Goal: Task Accomplishment & Management: Use online tool/utility

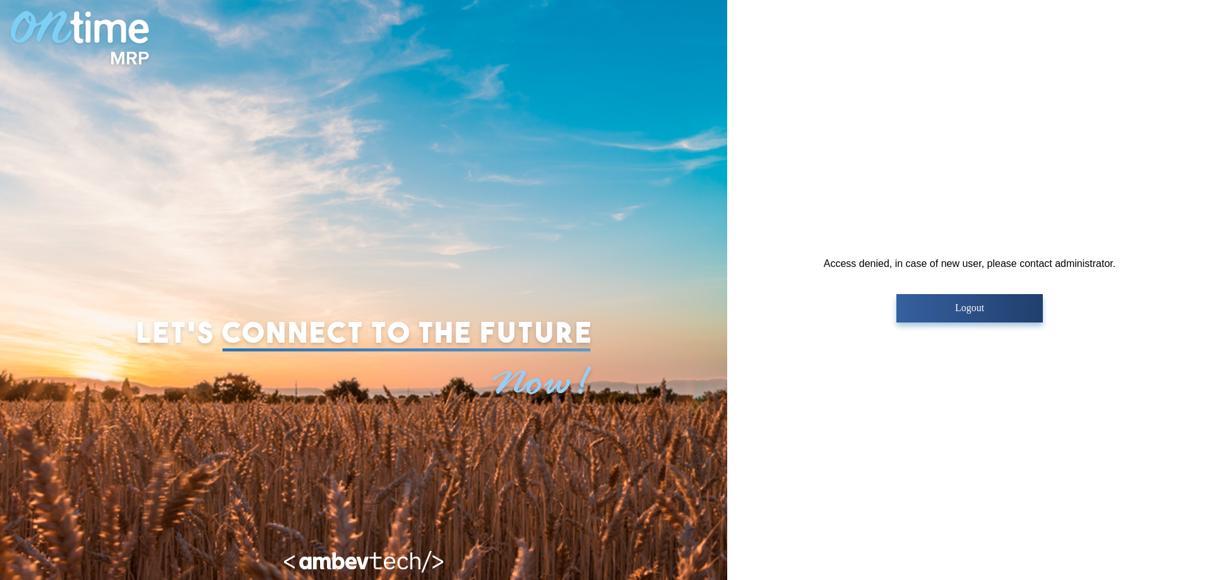
click at [938, 306] on p "Logout" at bounding box center [969, 307] width 138 height 11
click at [934, 298] on button "Logout" at bounding box center [970, 308] width 146 height 28
click at [919, 295] on button "Logout" at bounding box center [970, 308] width 146 height 28
click at [884, 278] on div "Access denied, in case of new user, please contact administrator. Logout" at bounding box center [970, 290] width 292 height 64
click at [1007, 309] on p "Logout" at bounding box center [969, 307] width 138 height 11
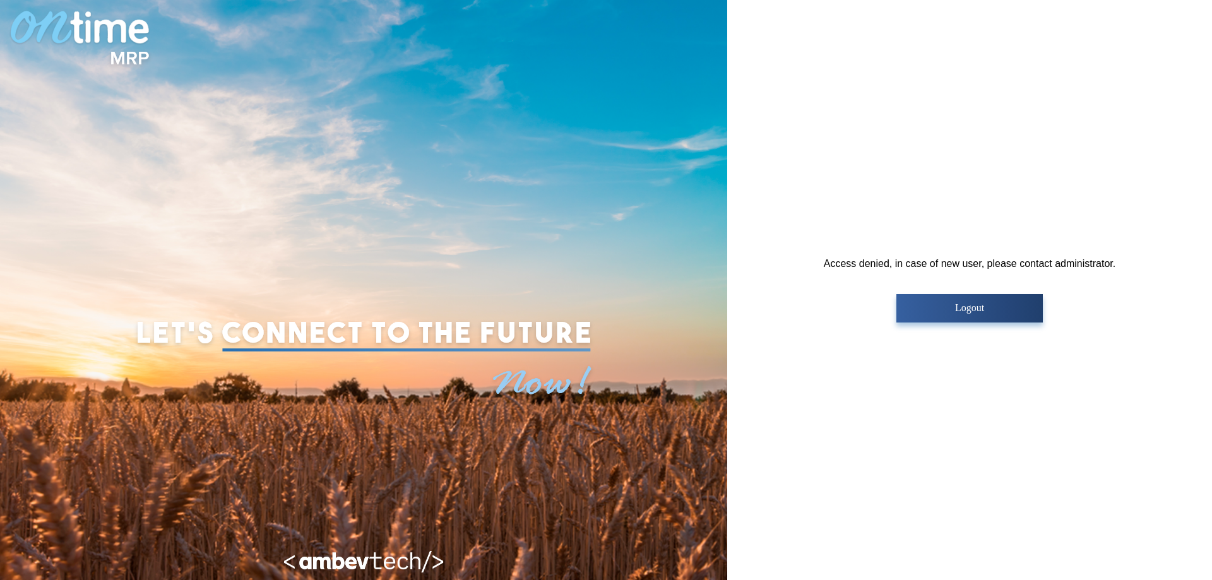
click at [991, 309] on p "Logout" at bounding box center [969, 307] width 138 height 11
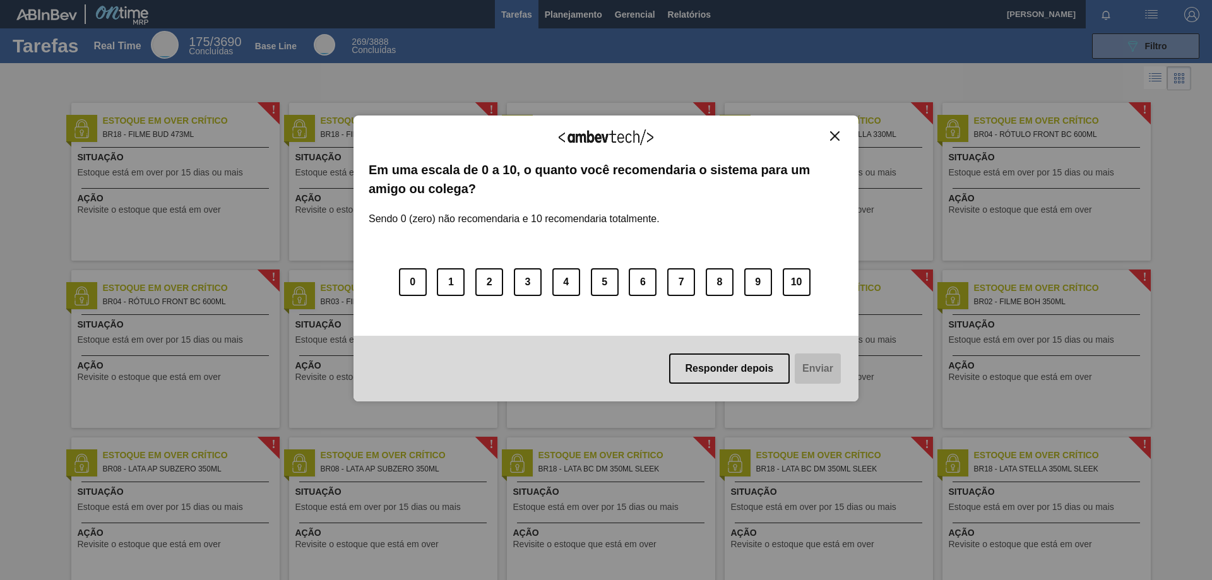
click at [830, 134] on img "Close" at bounding box center [834, 135] width 9 height 9
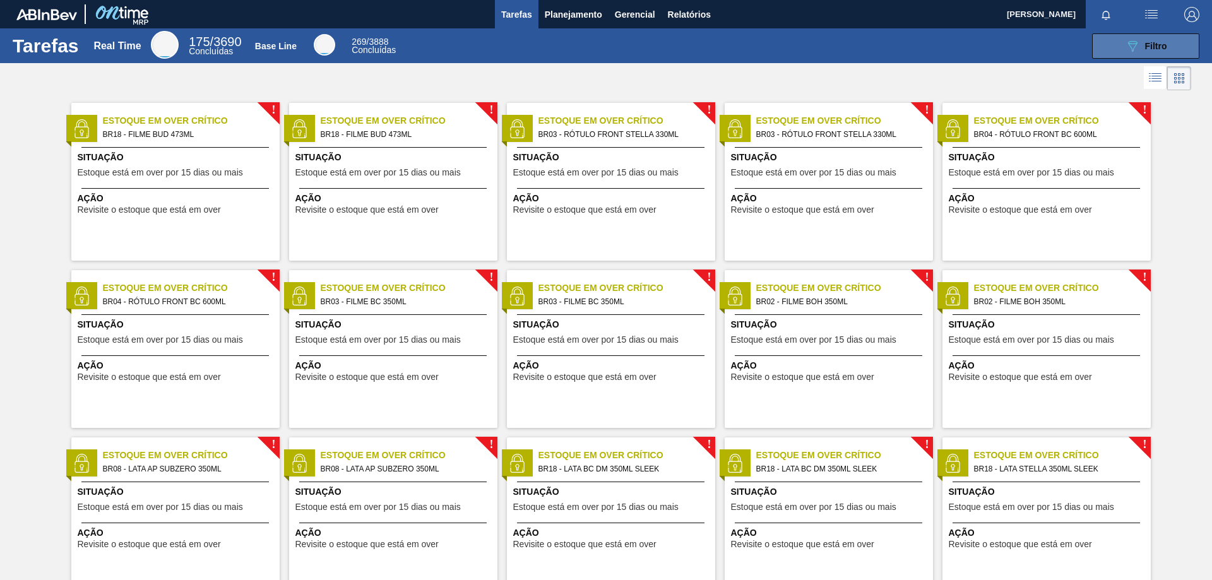
click at [1125, 51] on icon "089F7B8B-B2A5-4AFE-B5C0-19BA573D28AC" at bounding box center [1132, 46] width 15 height 15
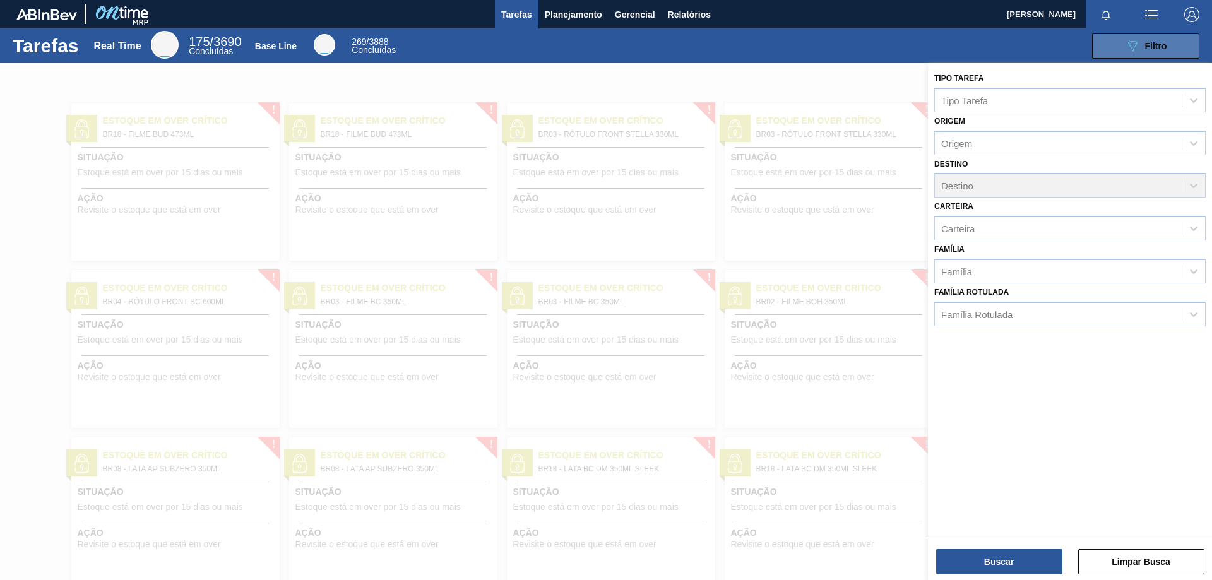
click at [1138, 58] on button "089F7B8B-B2A5-4AFE-B5C0-19BA573D28AC Filtro" at bounding box center [1145, 45] width 107 height 25
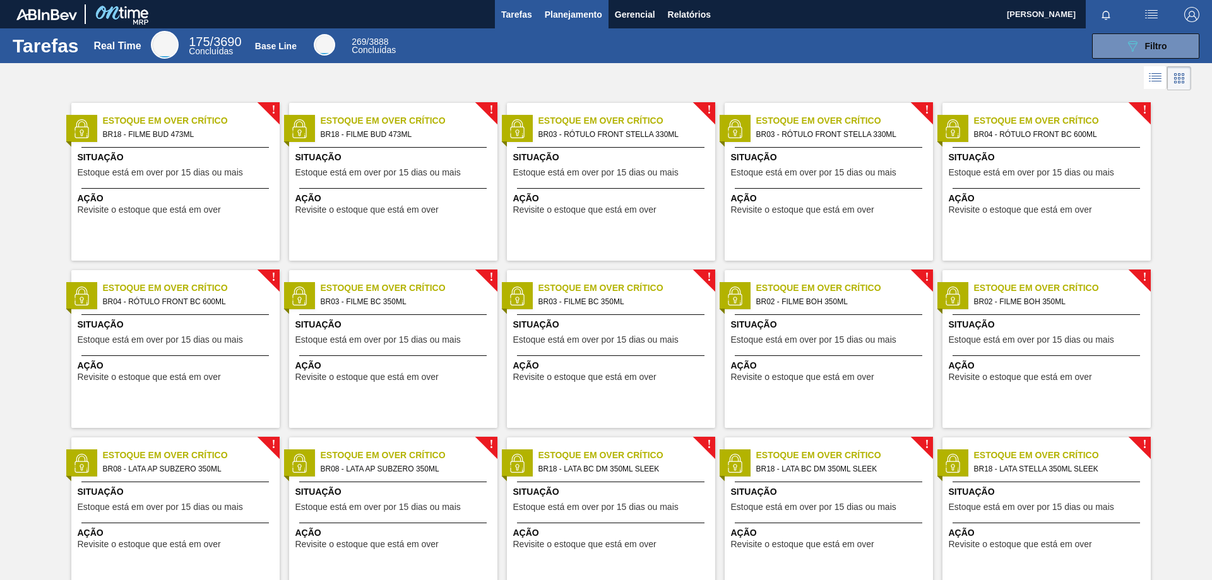
click at [564, 11] on span "Planejamento" at bounding box center [573, 14] width 57 height 15
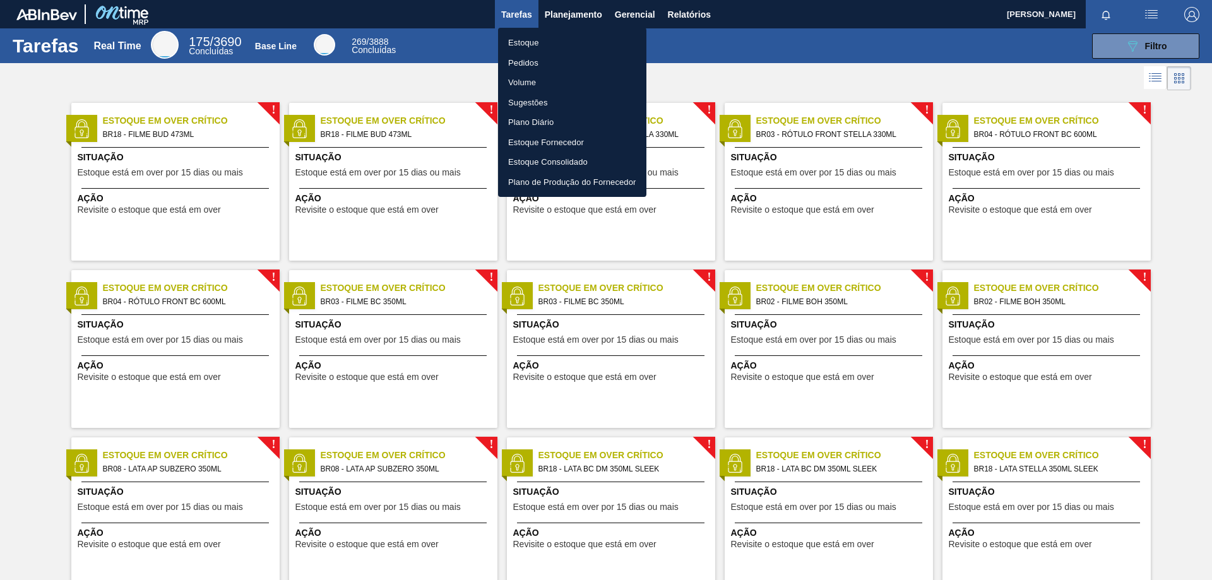
click at [524, 63] on li "Pedidos" at bounding box center [572, 63] width 148 height 20
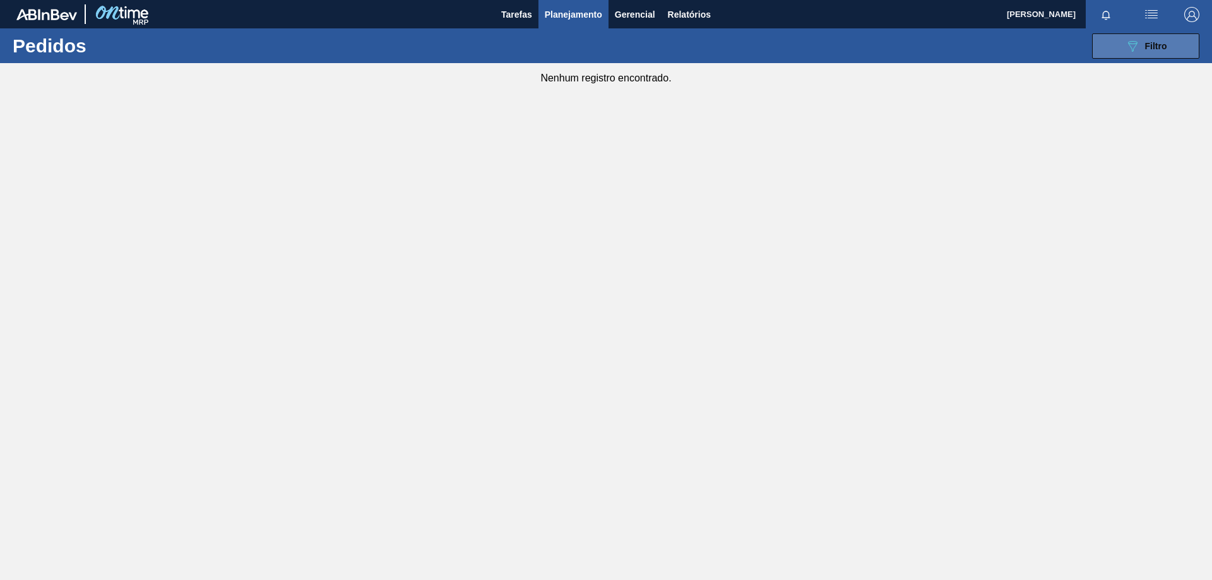
click at [1159, 51] on div "089F7B8B-B2A5-4AFE-B5C0-19BA573D28AC Filtro" at bounding box center [1146, 46] width 42 height 15
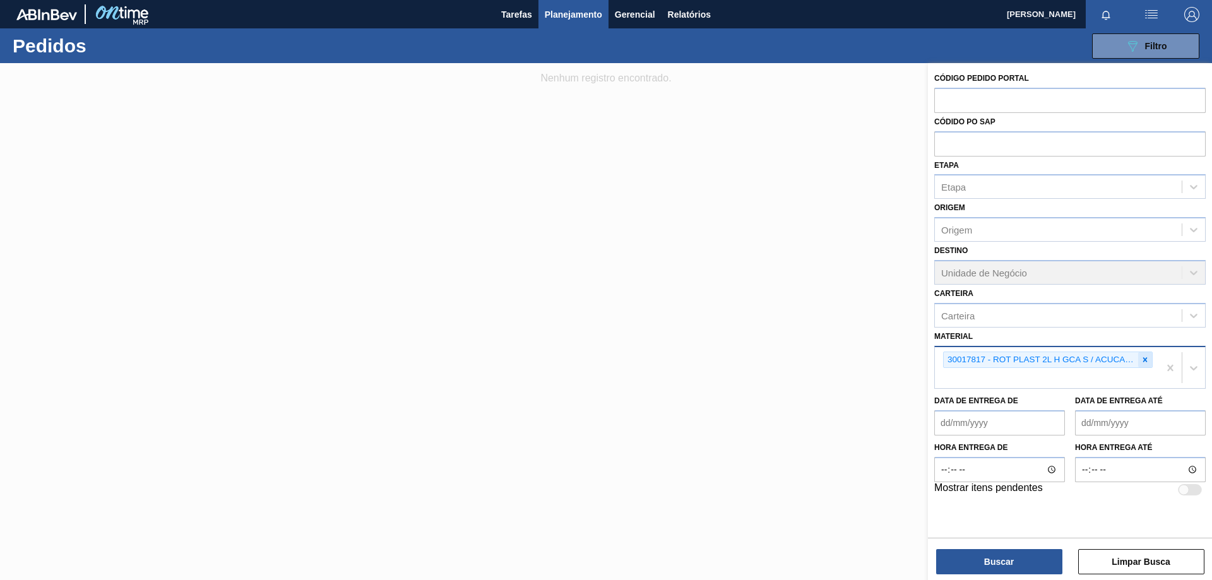
click at [1147, 360] on icon at bounding box center [1145, 359] width 9 height 9
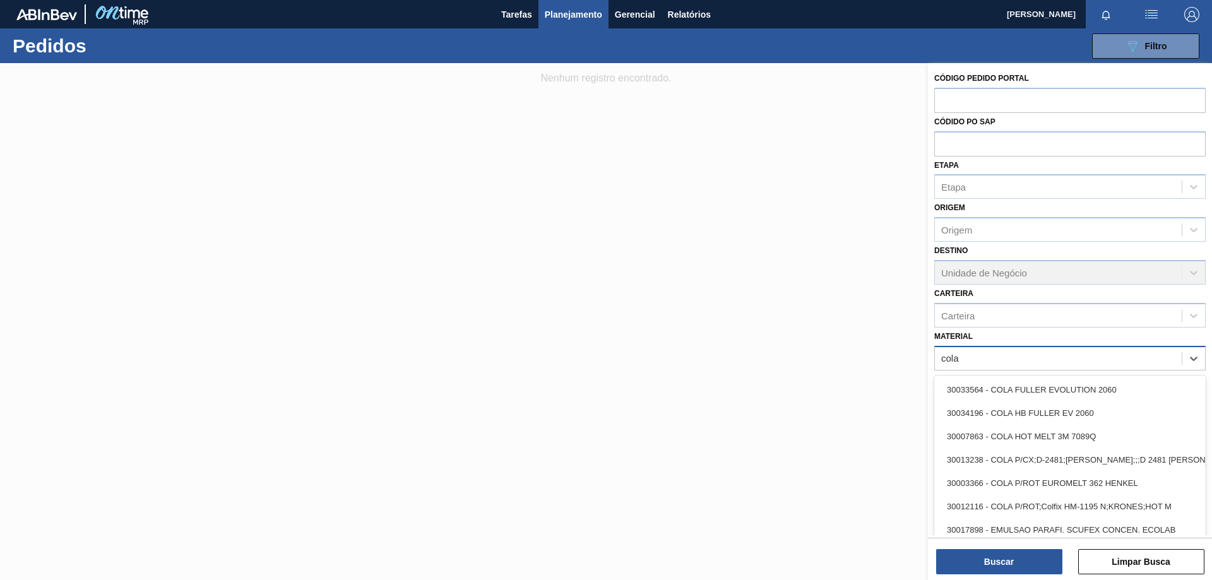
type input "cola"
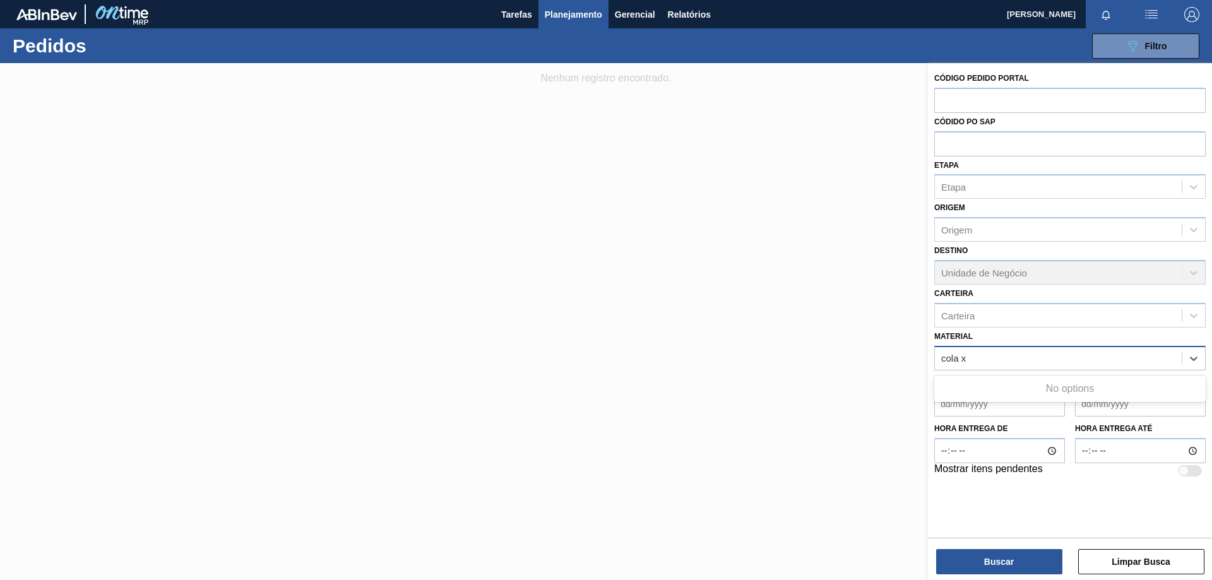
type input "cola"
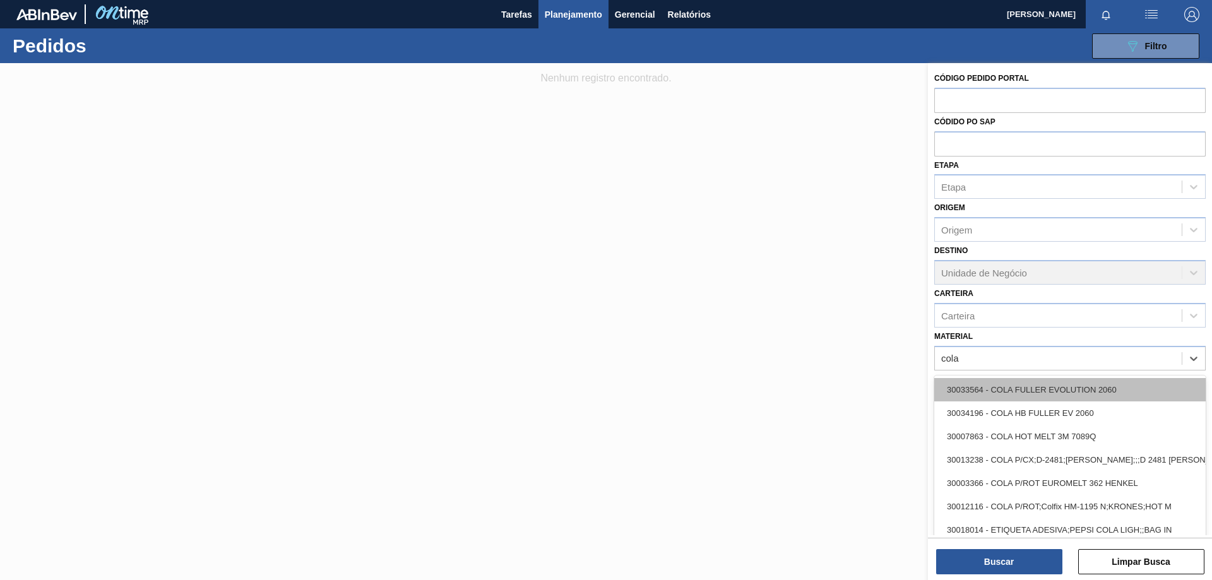
click at [1074, 391] on div "30033564 - COLA FULLER EVOLUTION 2060" at bounding box center [1071, 389] width 272 height 23
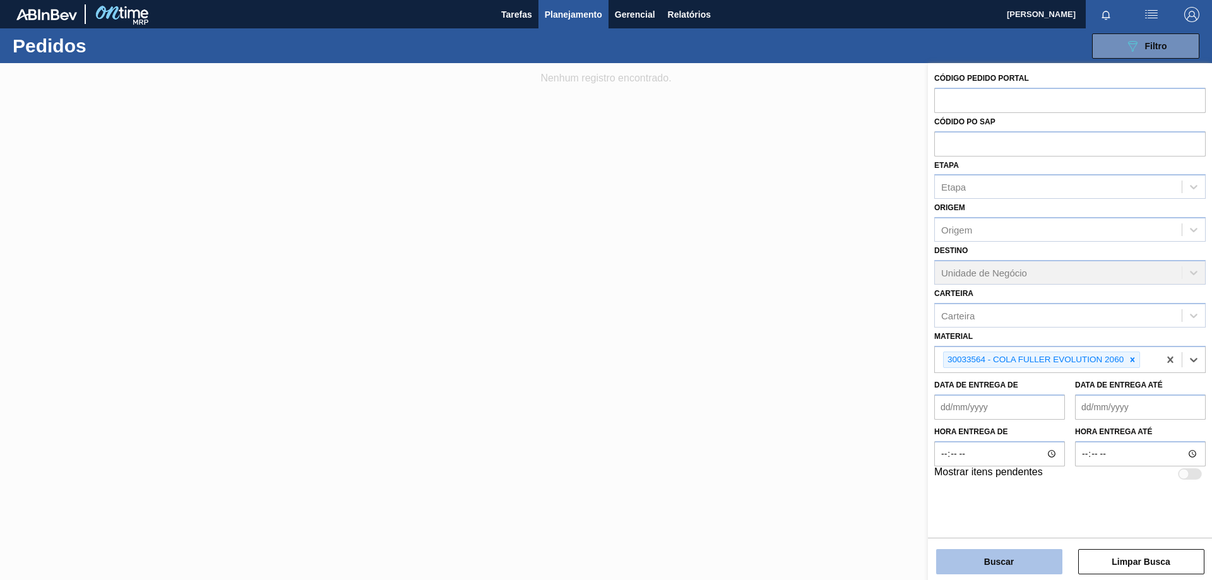
click at [991, 564] on button "Buscar" at bounding box center [999, 561] width 126 height 25
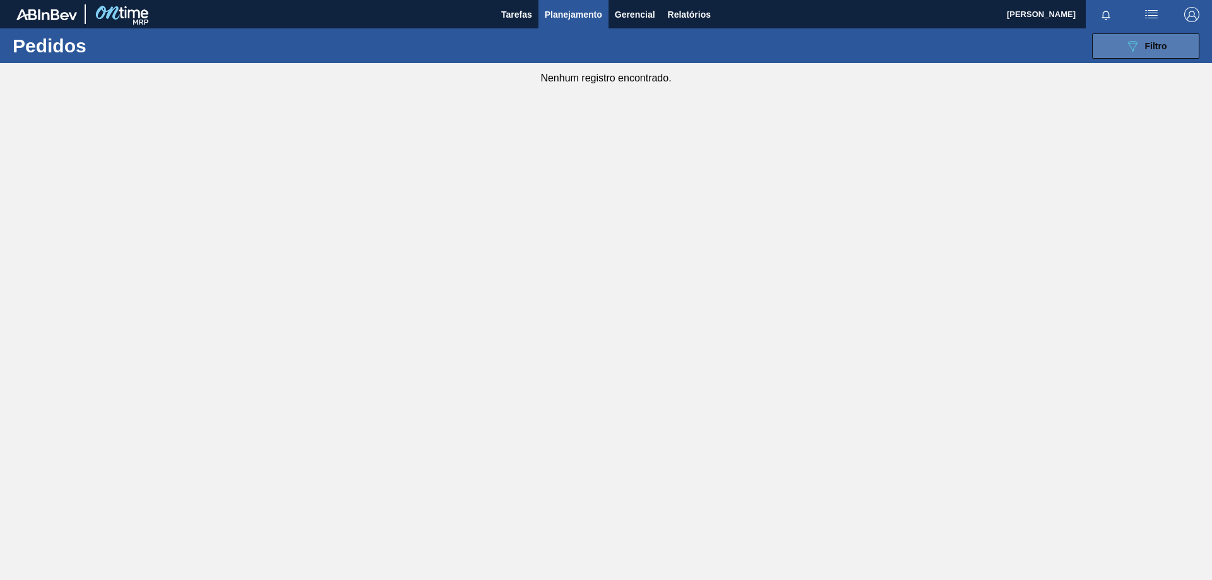
click at [1109, 38] on button "089F7B8B-B2A5-4AFE-B5C0-19BA573D28AC Filtro" at bounding box center [1145, 45] width 107 height 25
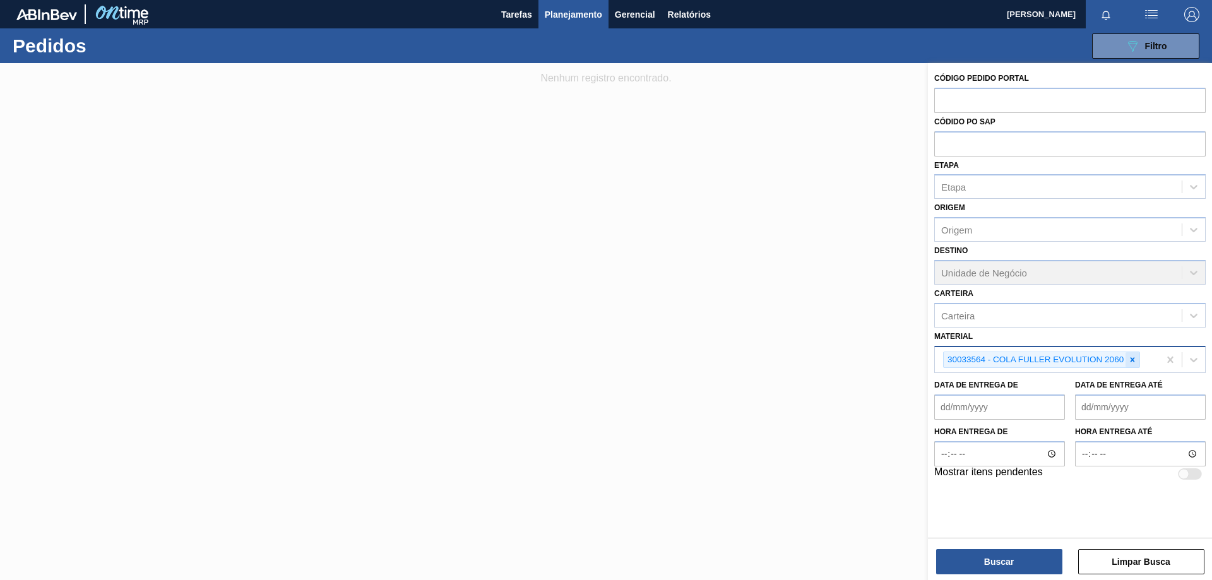
click at [1130, 359] on icon at bounding box center [1132, 359] width 9 height 9
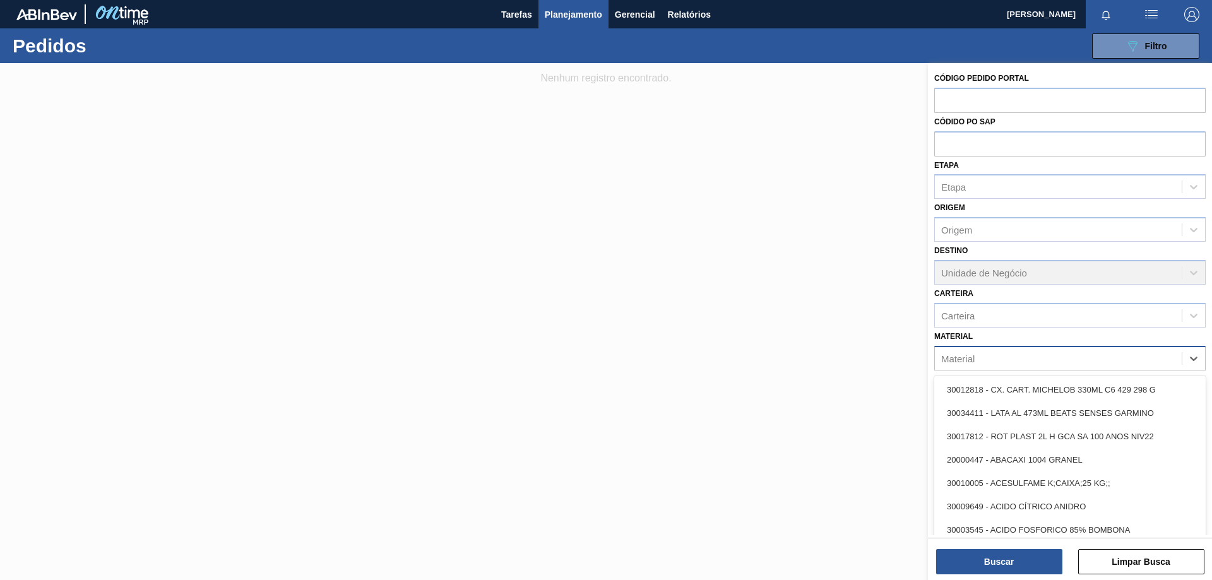
click at [1091, 362] on div "Material" at bounding box center [1058, 358] width 247 height 18
type input "cola"
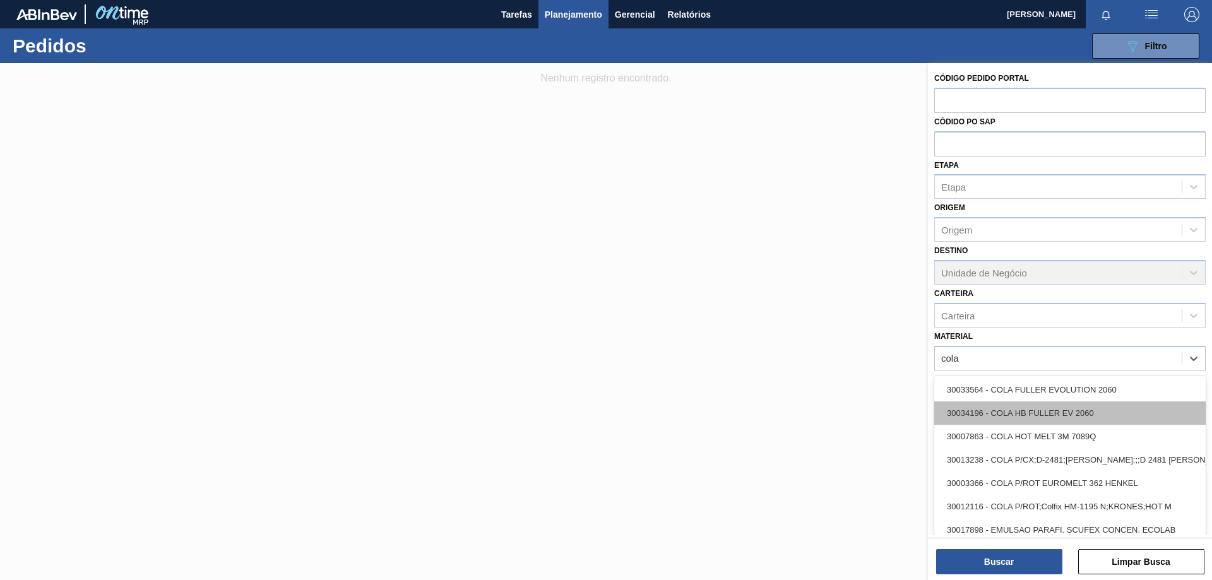
click at [1120, 417] on div "30034196 - COLA HB FULLER EV 2060" at bounding box center [1071, 413] width 272 height 23
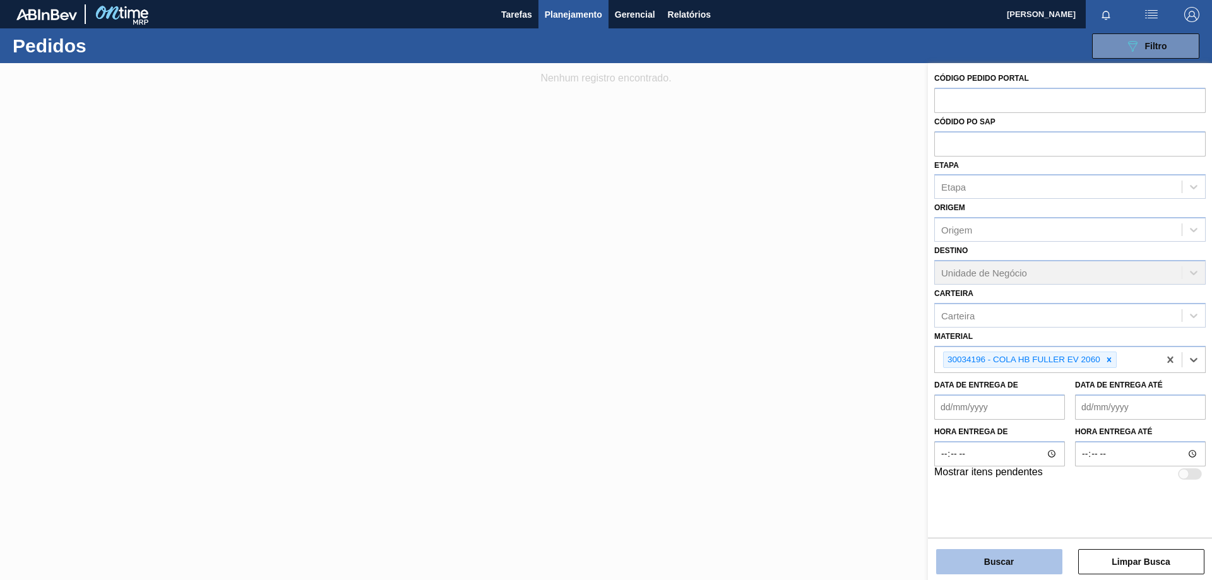
click at [996, 561] on button "Buscar" at bounding box center [999, 561] width 126 height 25
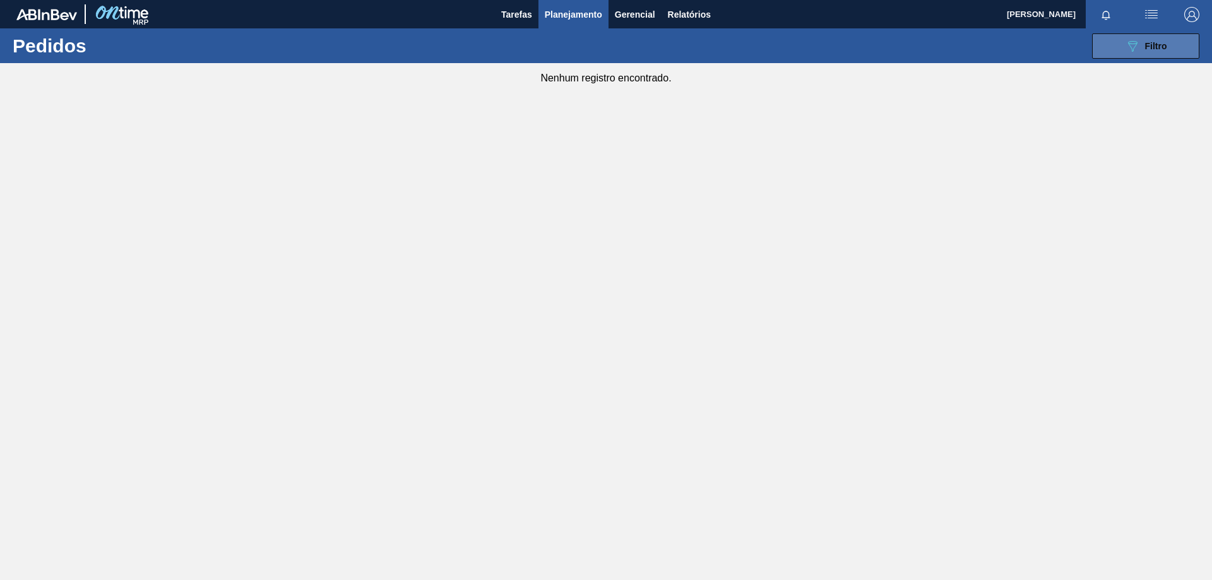
click at [1152, 40] on div "089F7B8B-B2A5-4AFE-B5C0-19BA573D28AC Filtro" at bounding box center [1146, 46] width 42 height 15
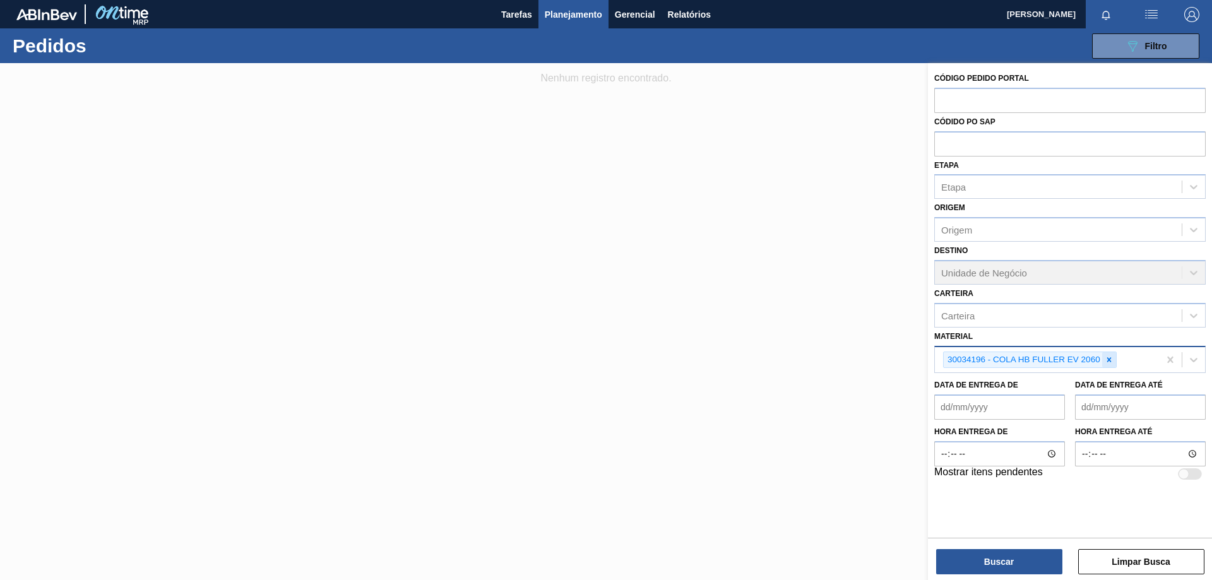
click at [1109, 360] on icon at bounding box center [1109, 359] width 4 height 4
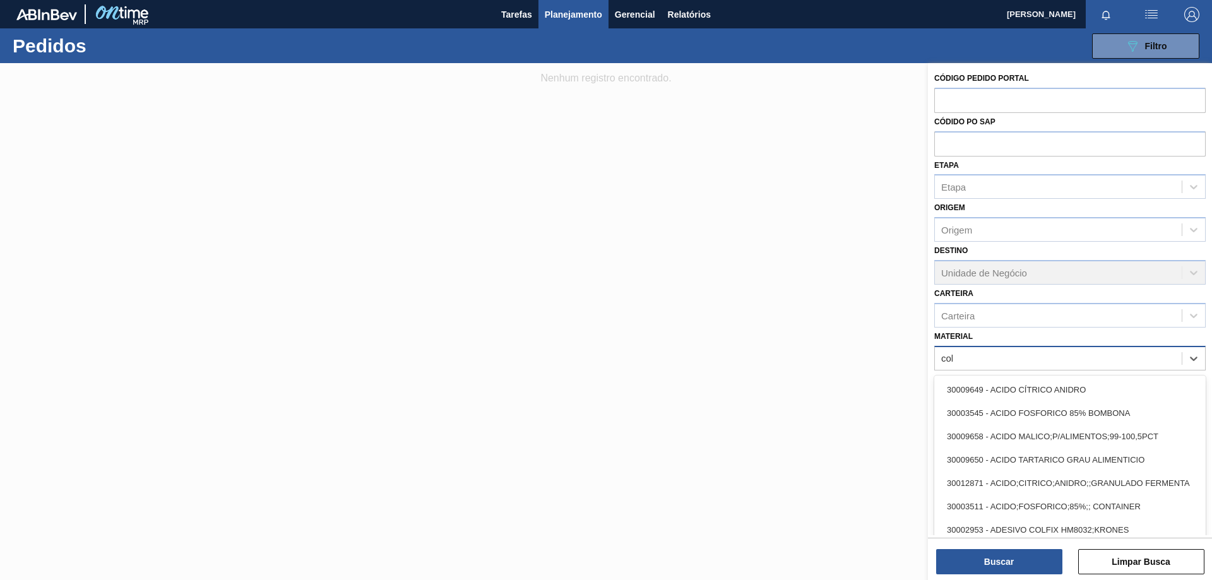
type input "cola"
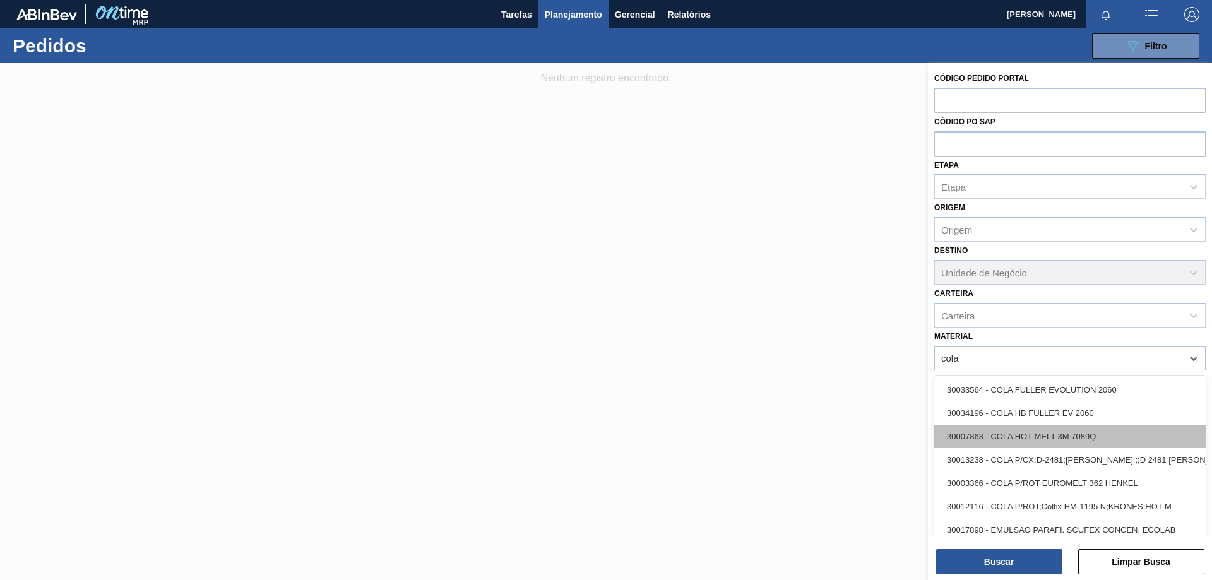
click at [997, 430] on div "30007863 - COLA HOT MELT 3M 7089Q" at bounding box center [1071, 436] width 272 height 23
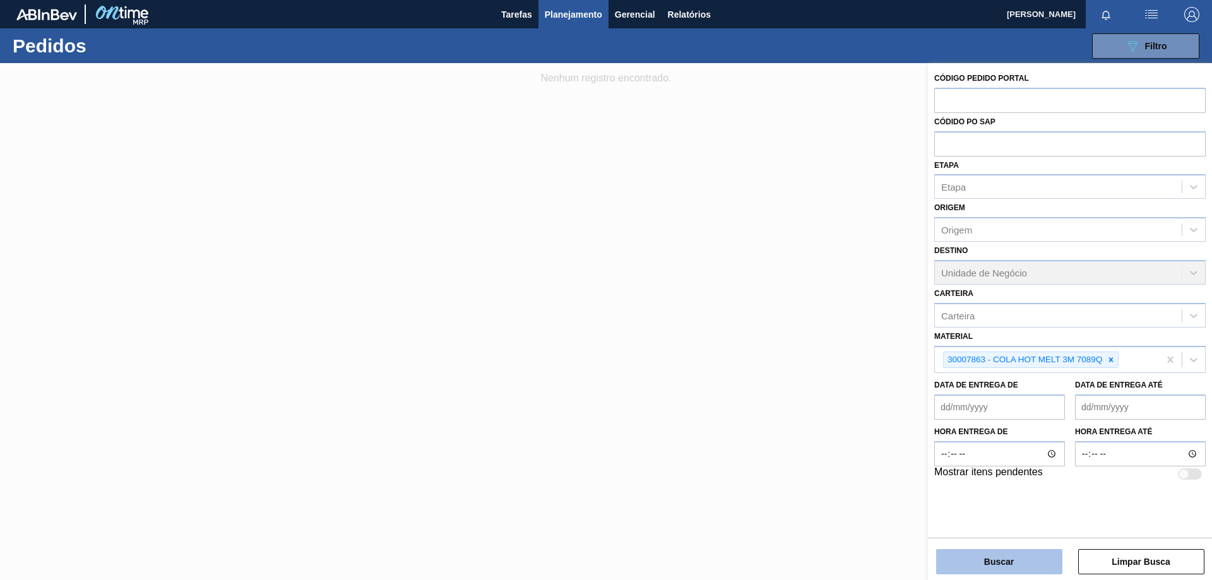
click at [971, 563] on button "Buscar" at bounding box center [999, 561] width 126 height 25
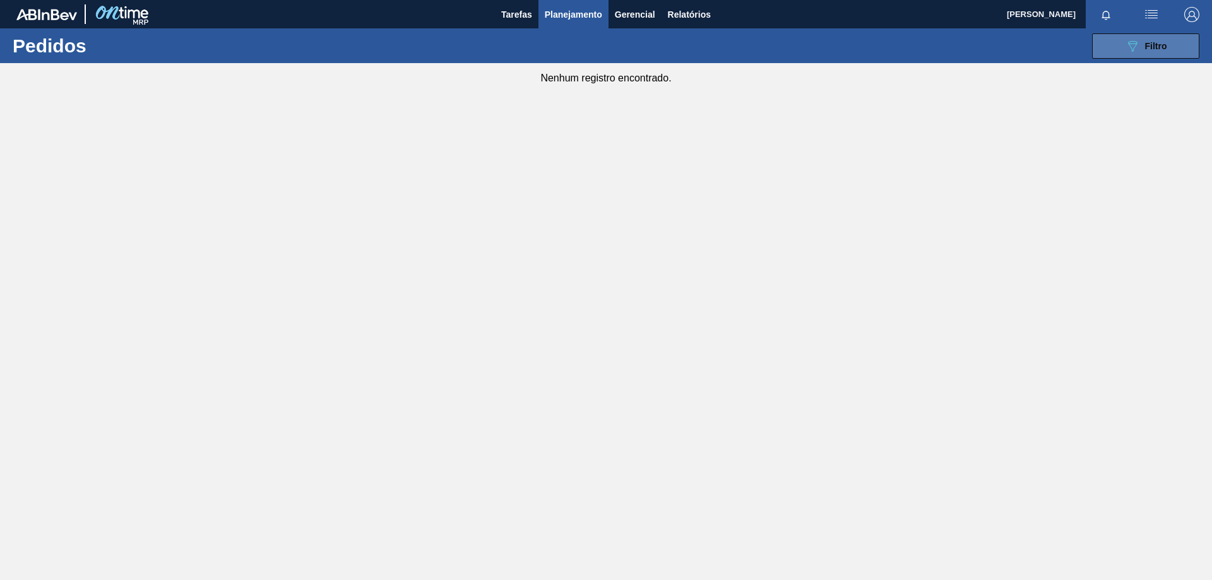
click at [1128, 44] on icon "089F7B8B-B2A5-4AFE-B5C0-19BA573D28AC" at bounding box center [1132, 46] width 15 height 15
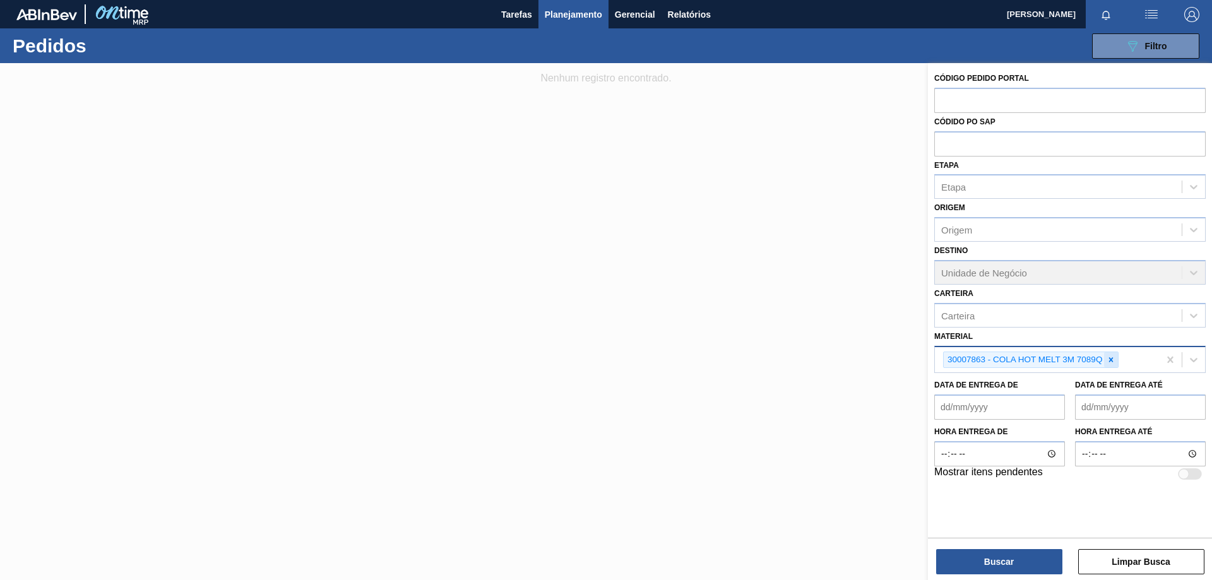
click at [1113, 359] on icon at bounding box center [1111, 359] width 4 height 4
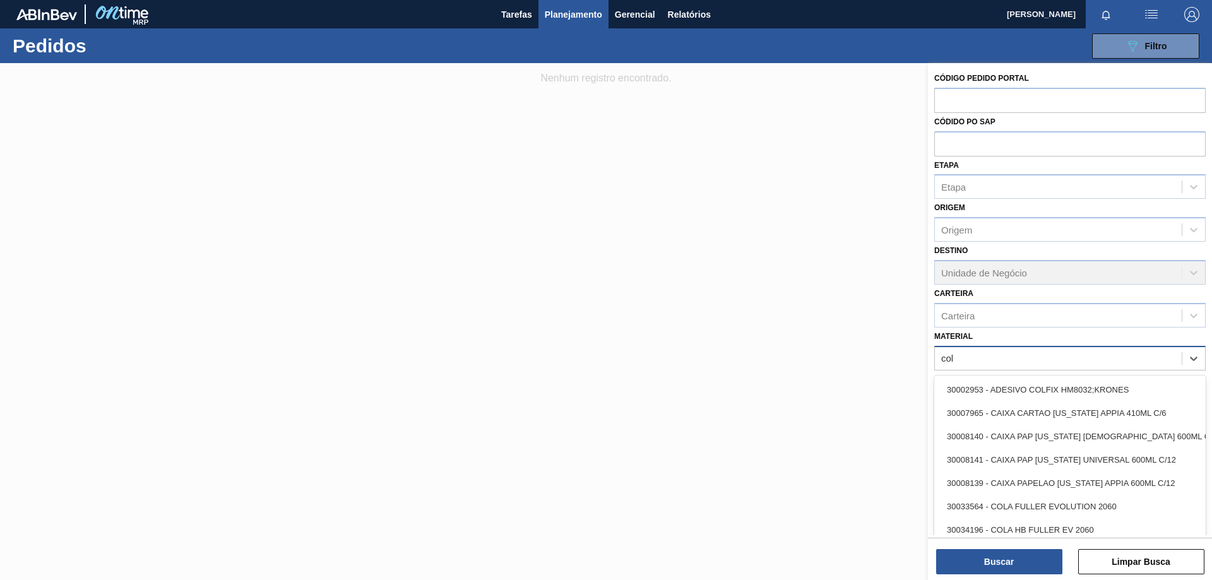
type input "cola"
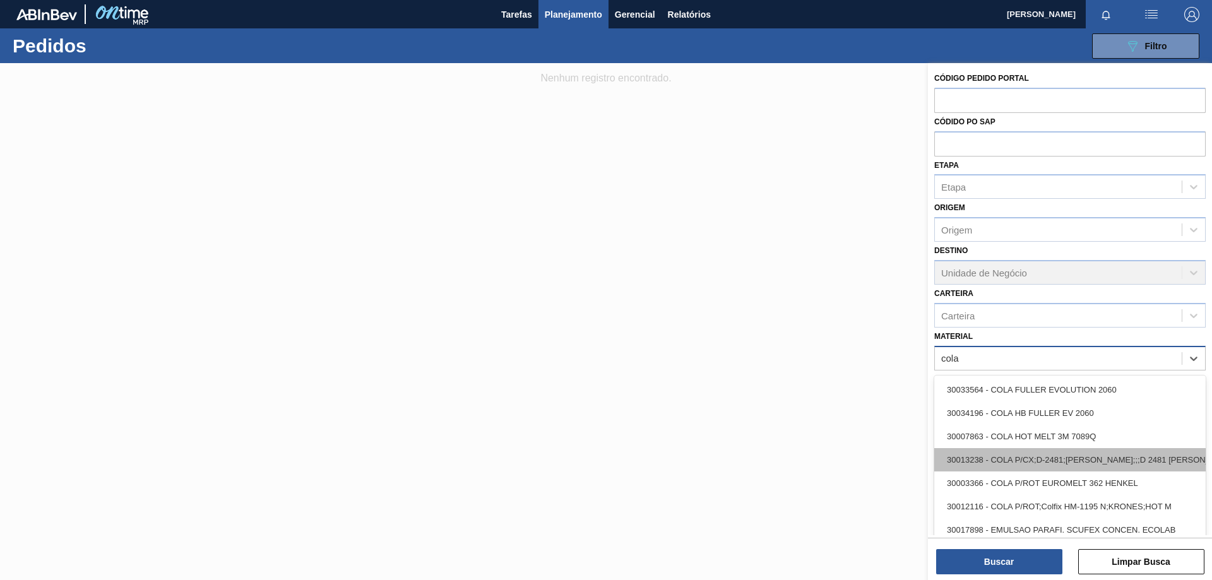
click at [1083, 465] on div "30013238 - COLA P/CX;D-2481;[PERSON_NAME];;;D 2481 [PERSON_NAME]" at bounding box center [1071, 459] width 272 height 23
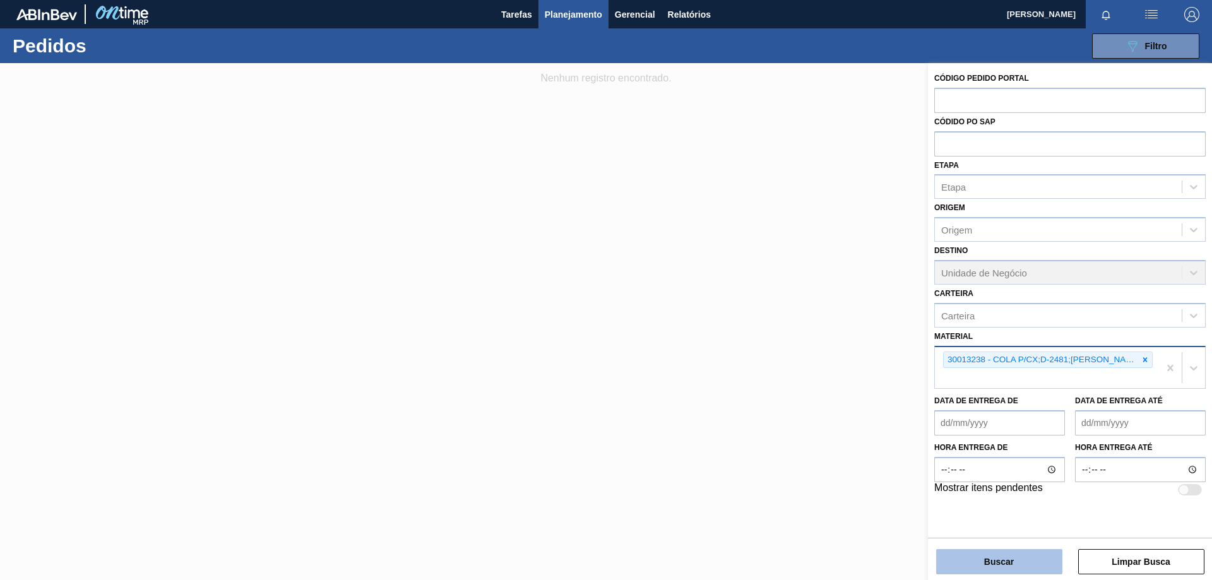
click at [1012, 557] on button "Buscar" at bounding box center [999, 561] width 126 height 25
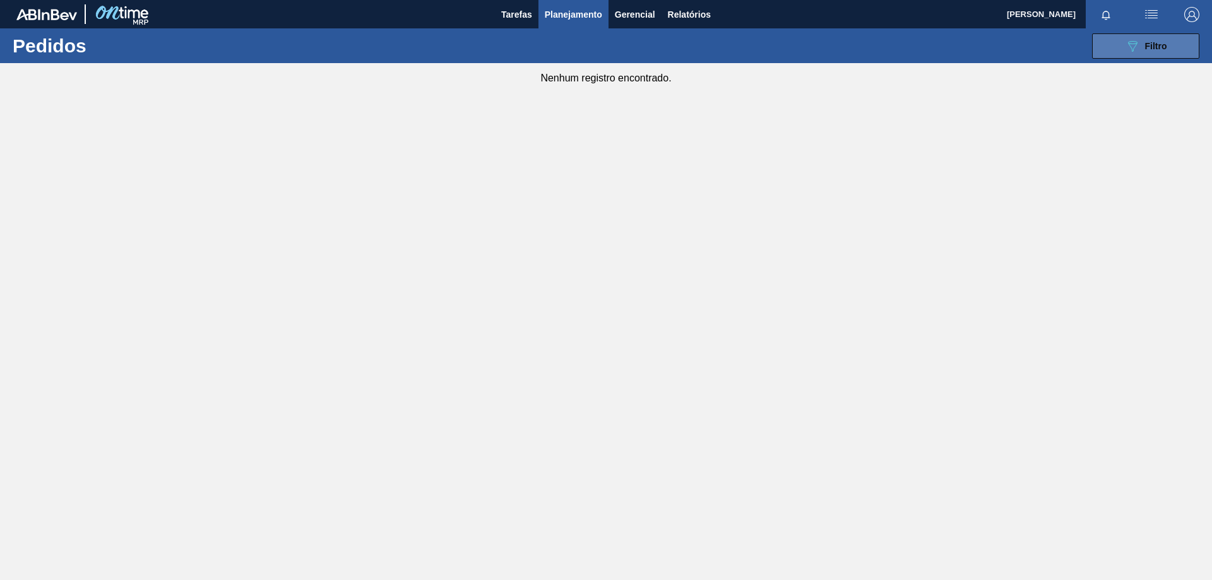
click at [1163, 44] on span "Filtro" at bounding box center [1156, 46] width 22 height 10
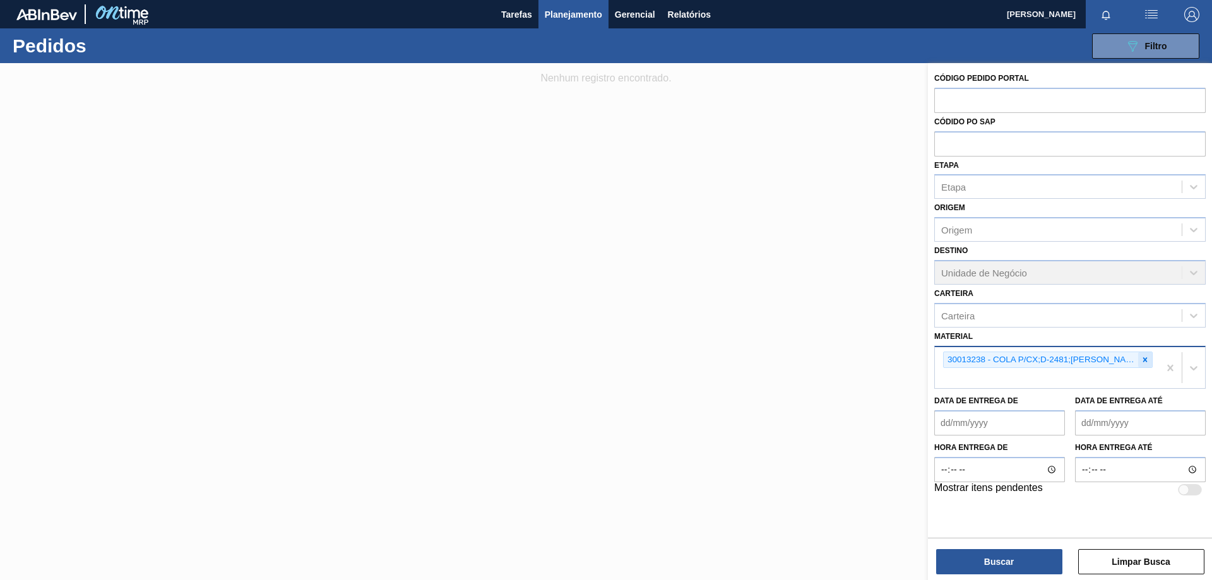
click at [1147, 359] on icon at bounding box center [1146, 359] width 4 height 4
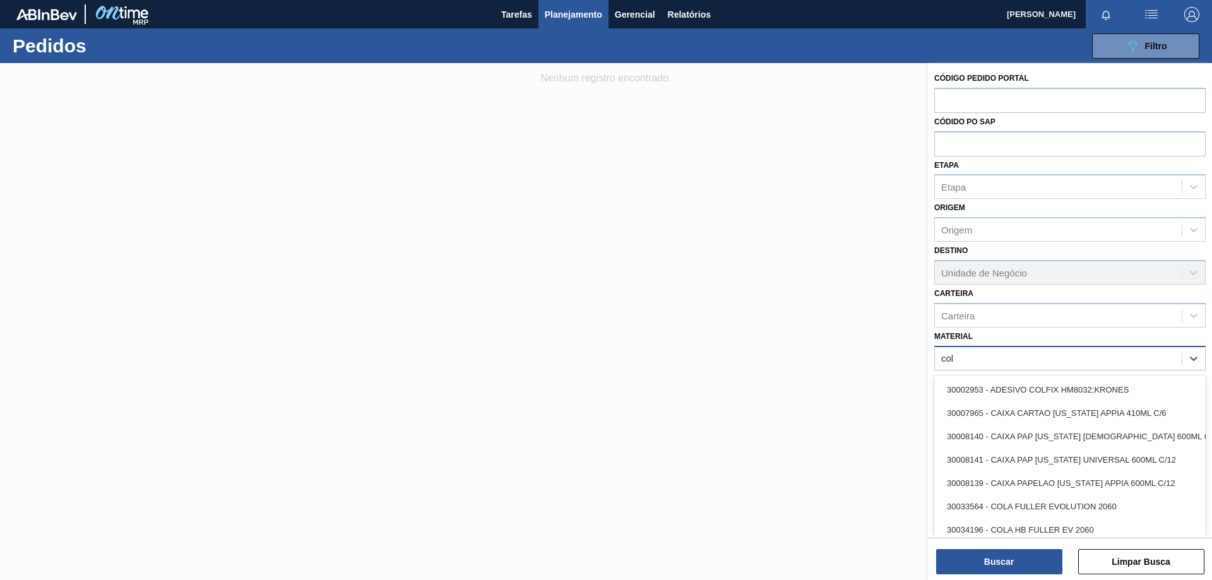
type input "cola"
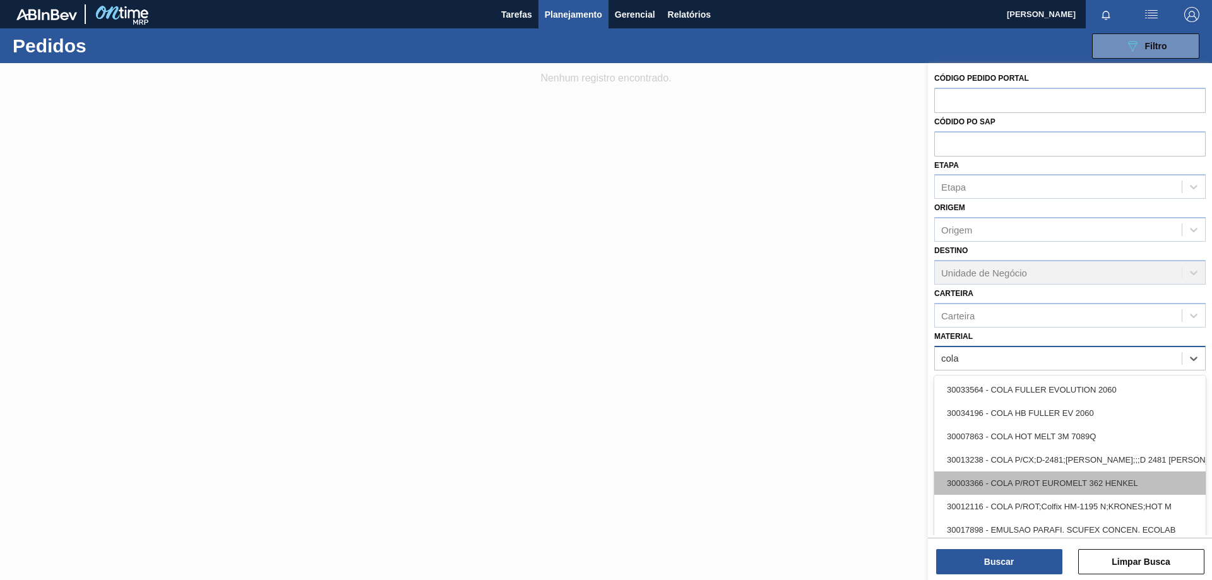
click at [1070, 487] on div "30003366 - COLA P/ROT EUROMELT 362 HENKEL" at bounding box center [1071, 483] width 272 height 23
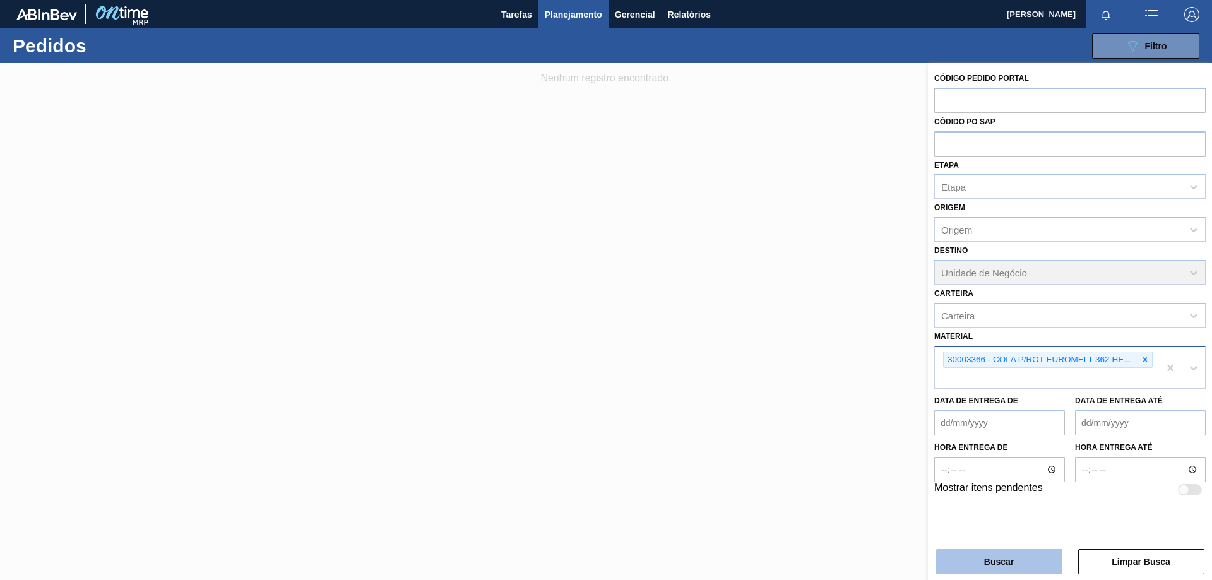
click at [986, 555] on button "Buscar" at bounding box center [999, 561] width 126 height 25
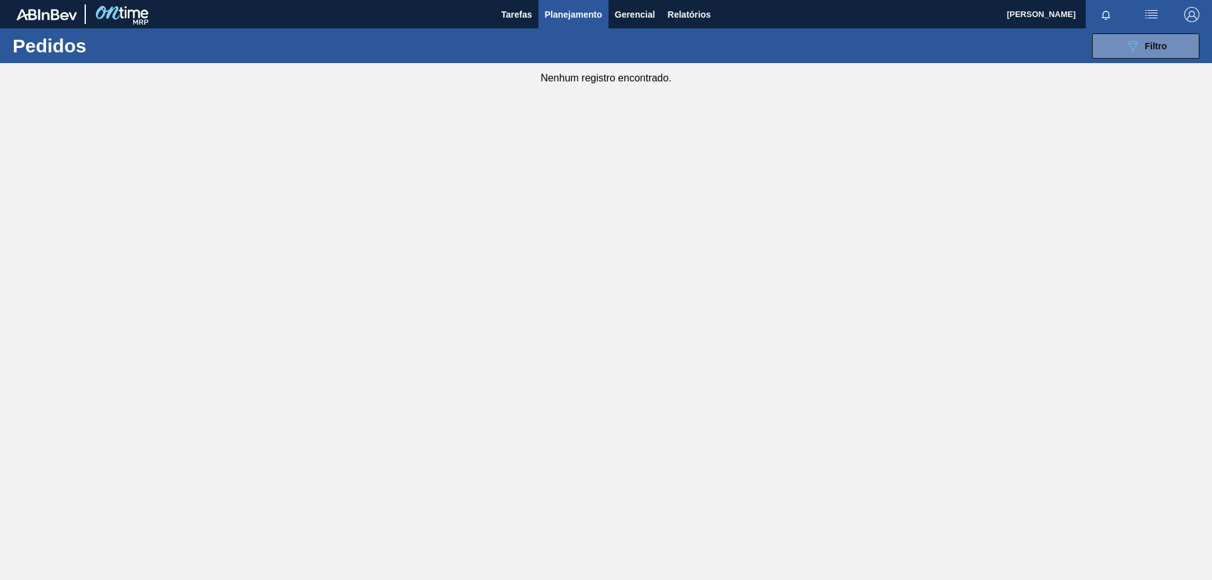
click at [1129, 66] on div "Nenhum registro encontrado." at bounding box center [606, 73] width 1212 height 21
click at [1137, 60] on div "089F7B8B-B2A5-4AFE-B5C0-19BA573D28AC Filtro Código Pedido Portal Códido PO SAP …" at bounding box center [703, 46] width 1005 height 38
click at [1121, 51] on button "089F7B8B-B2A5-4AFE-B5C0-19BA573D28AC Filtro" at bounding box center [1145, 45] width 107 height 25
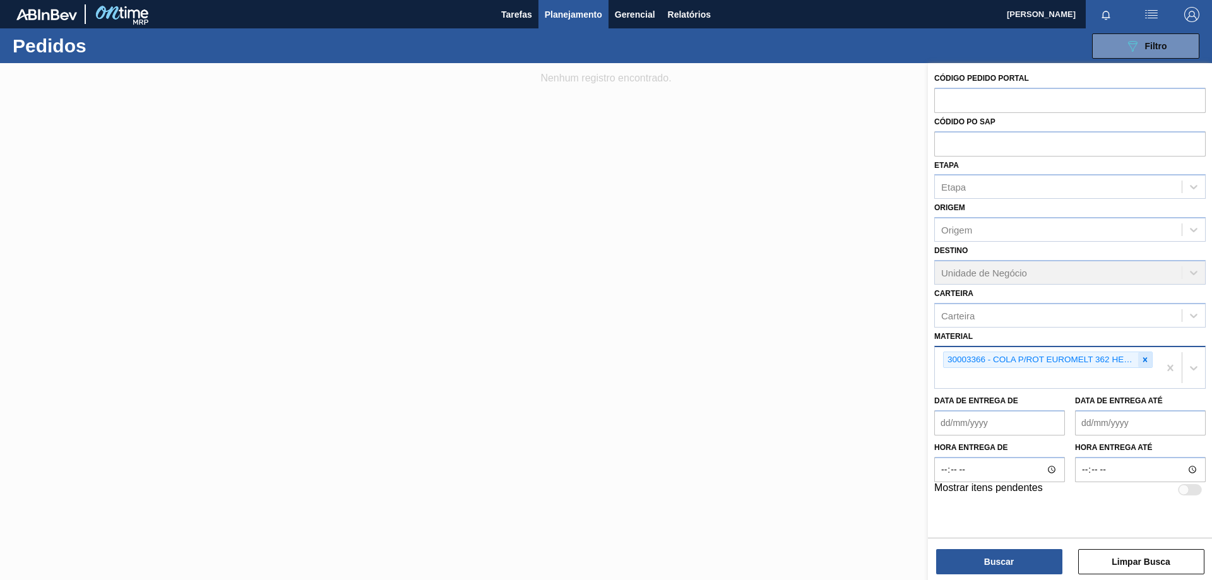
click at [1145, 360] on icon at bounding box center [1146, 359] width 4 height 4
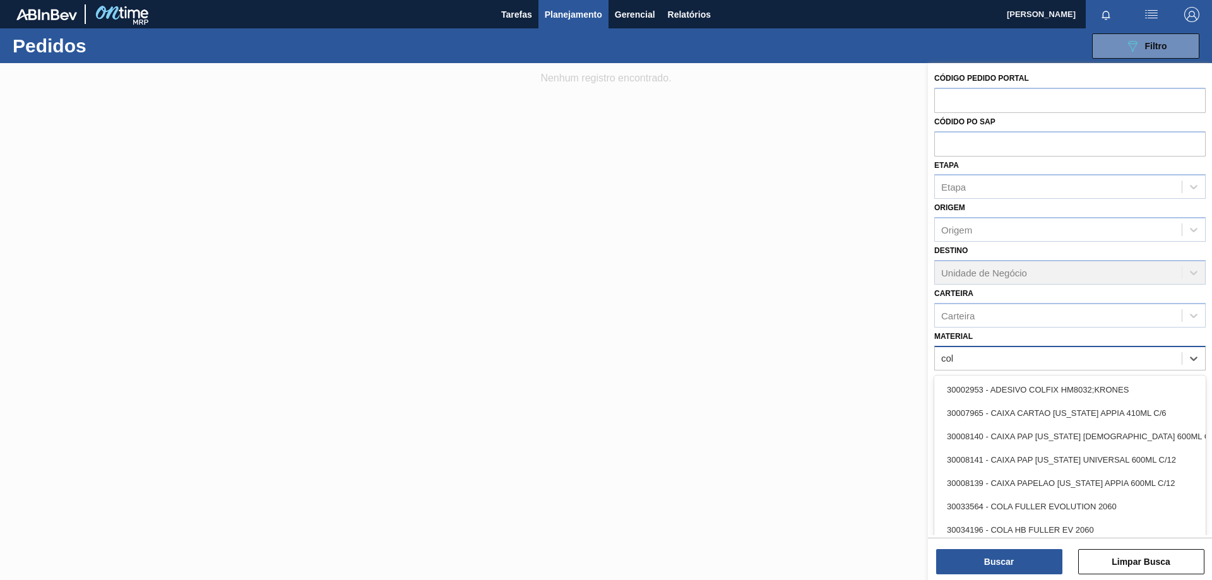
type input "cola"
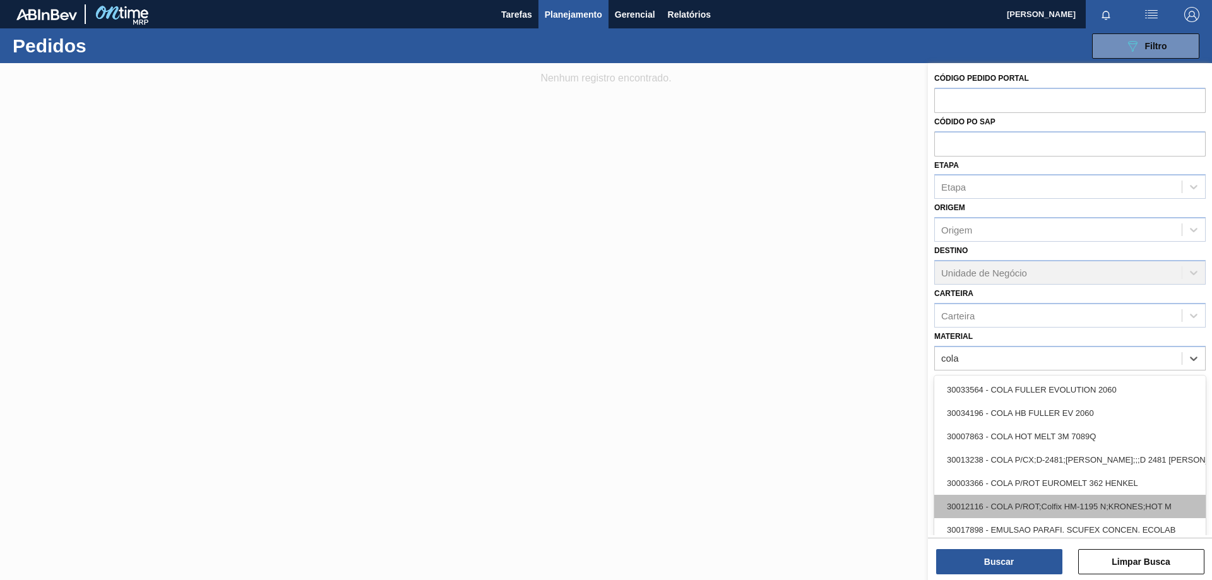
click at [1068, 511] on div "30012116 - COLA P/ROT;Colfix HM-1195 N;KRONES;HOT M" at bounding box center [1071, 506] width 272 height 23
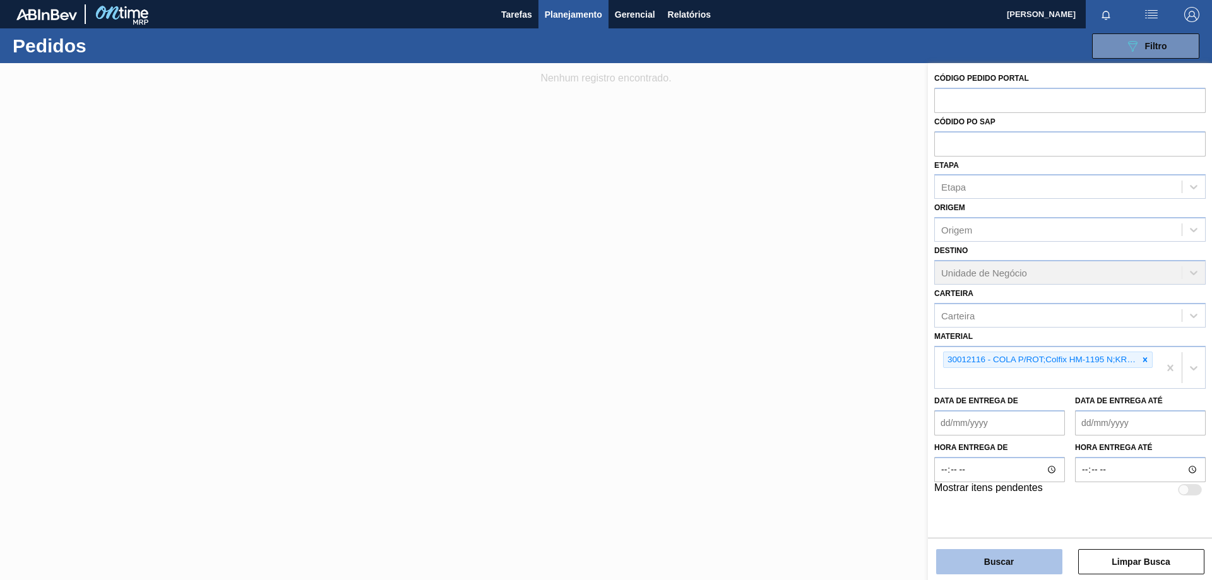
click at [1020, 566] on button "Buscar" at bounding box center [999, 561] width 126 height 25
